Goal: Browse casually

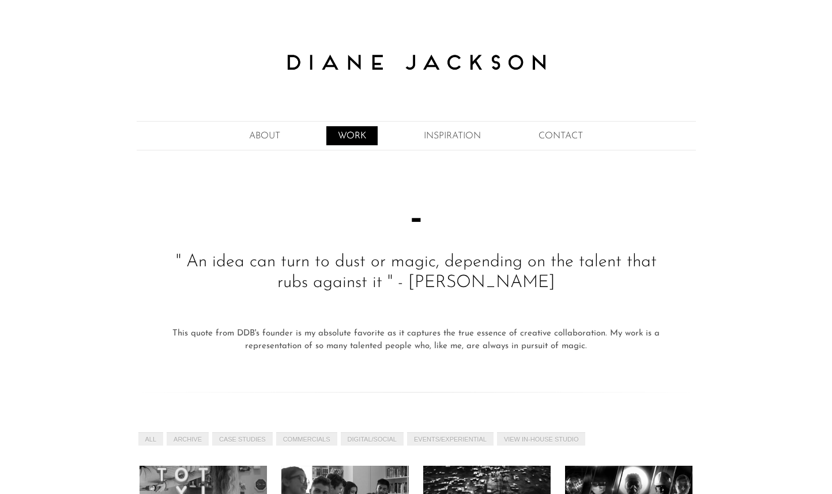
scroll to position [979, 0]
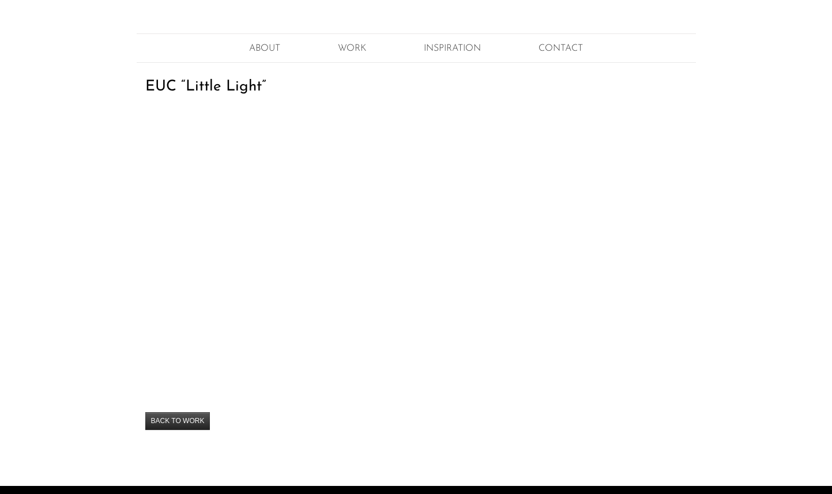
scroll to position [111, 0]
